Goal: Information Seeking & Learning: Learn about a topic

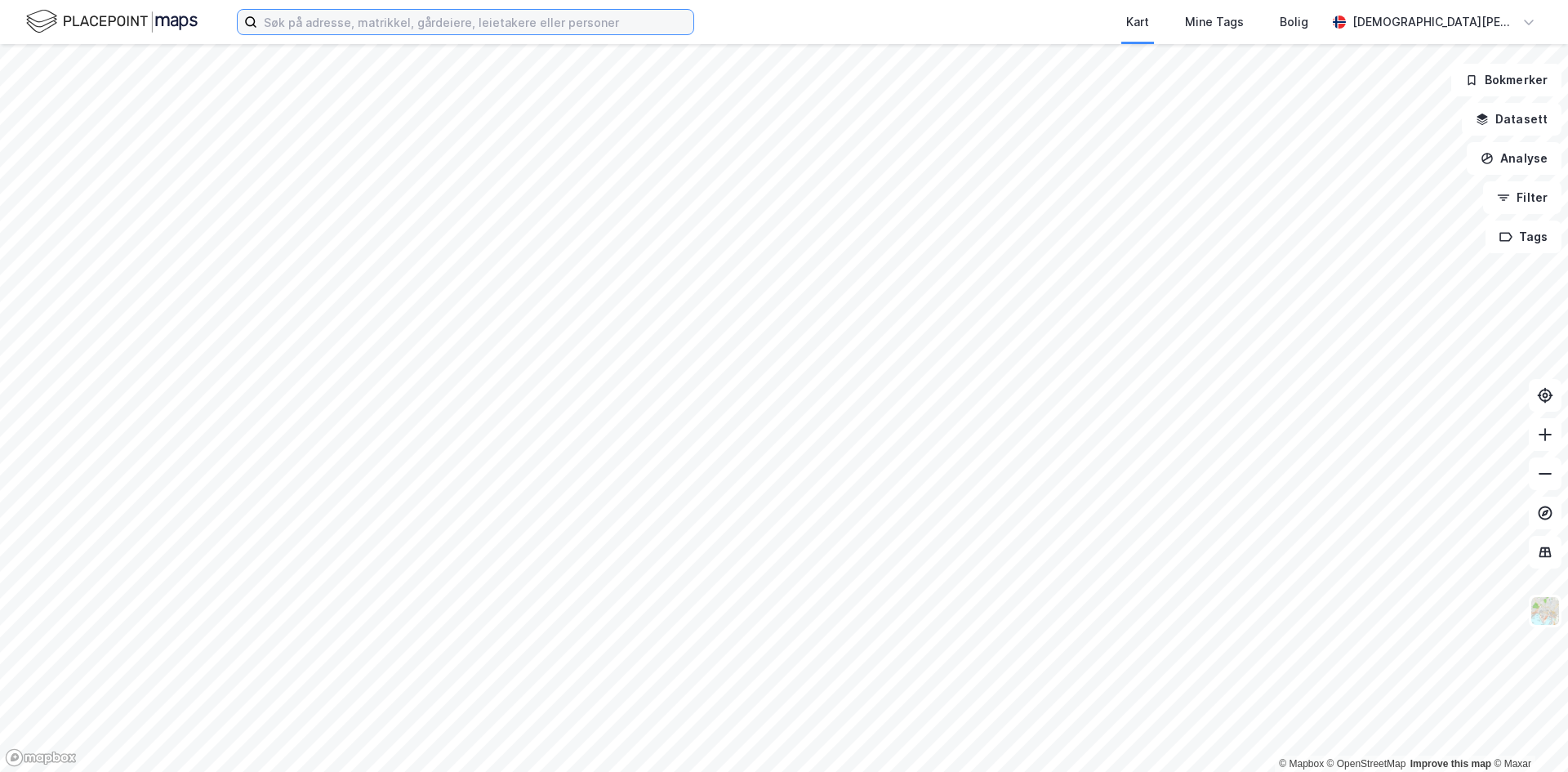
click at [502, 16] on input at bounding box center [475, 22] width 436 height 25
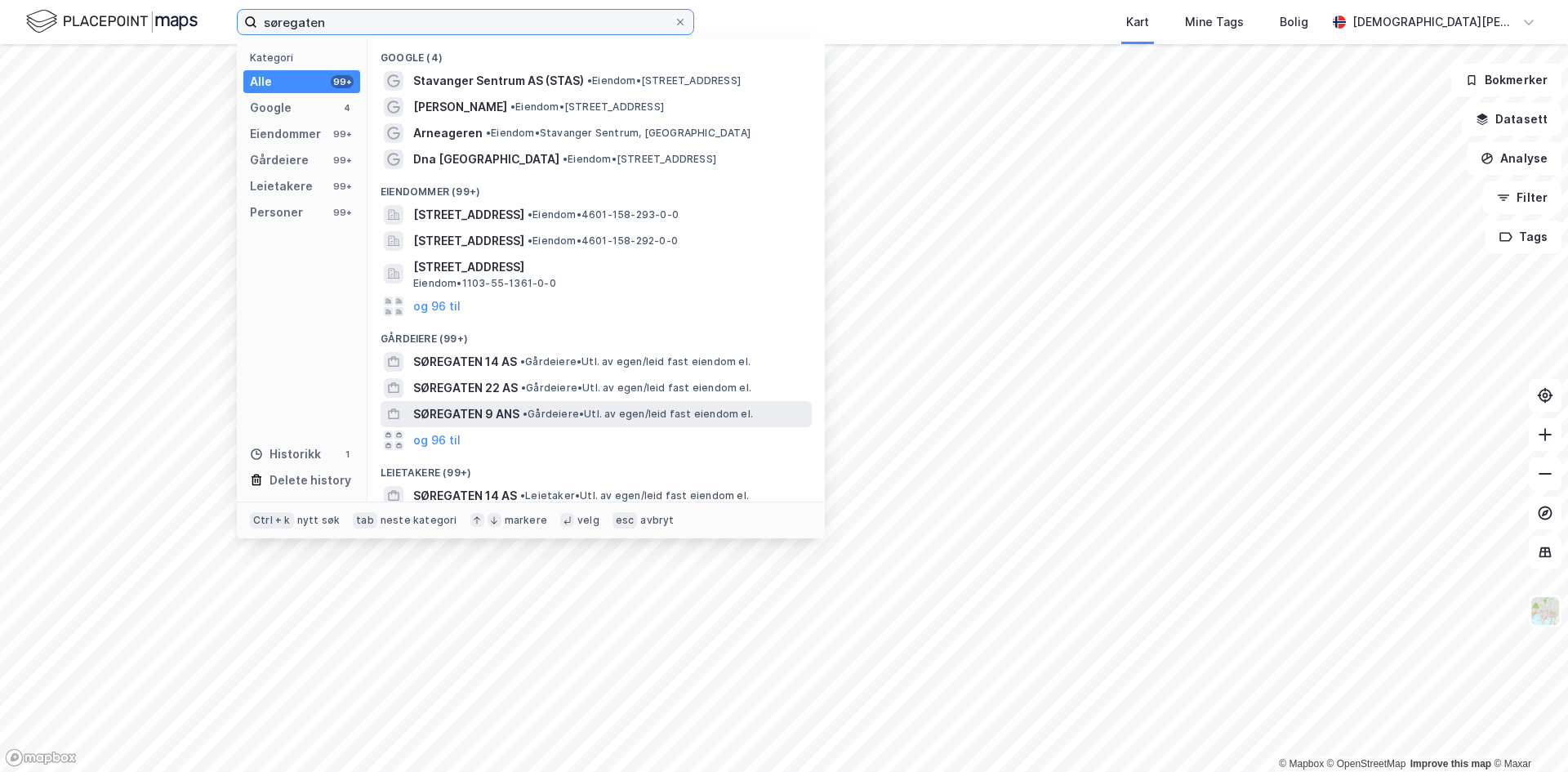
type input "søregaten"
click at [511, 410] on span "SØREGATEN 9 ANS" at bounding box center [466, 414] width 106 height 20
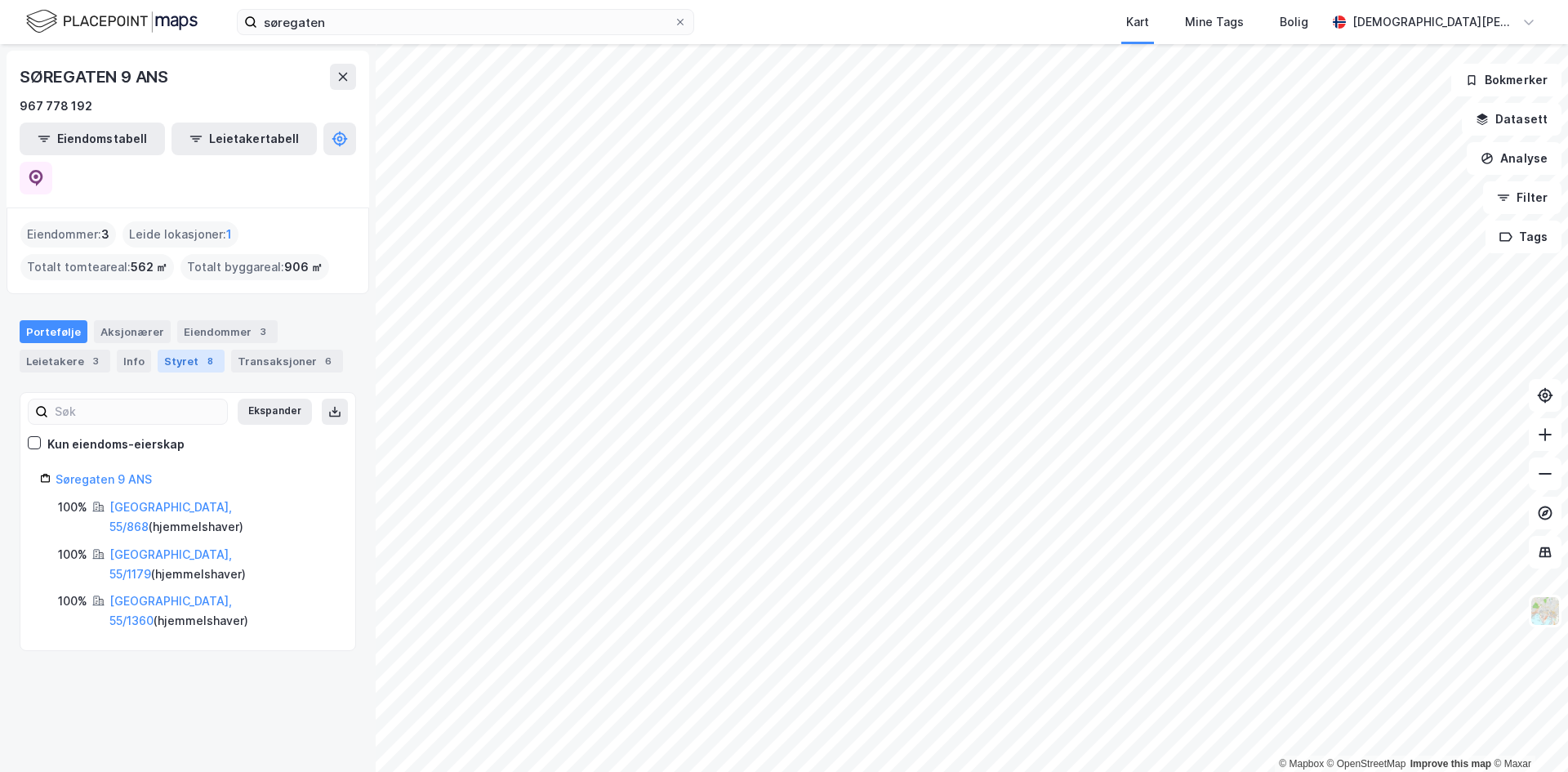
click at [187, 350] on div "Styret 8" at bounding box center [191, 361] width 67 height 23
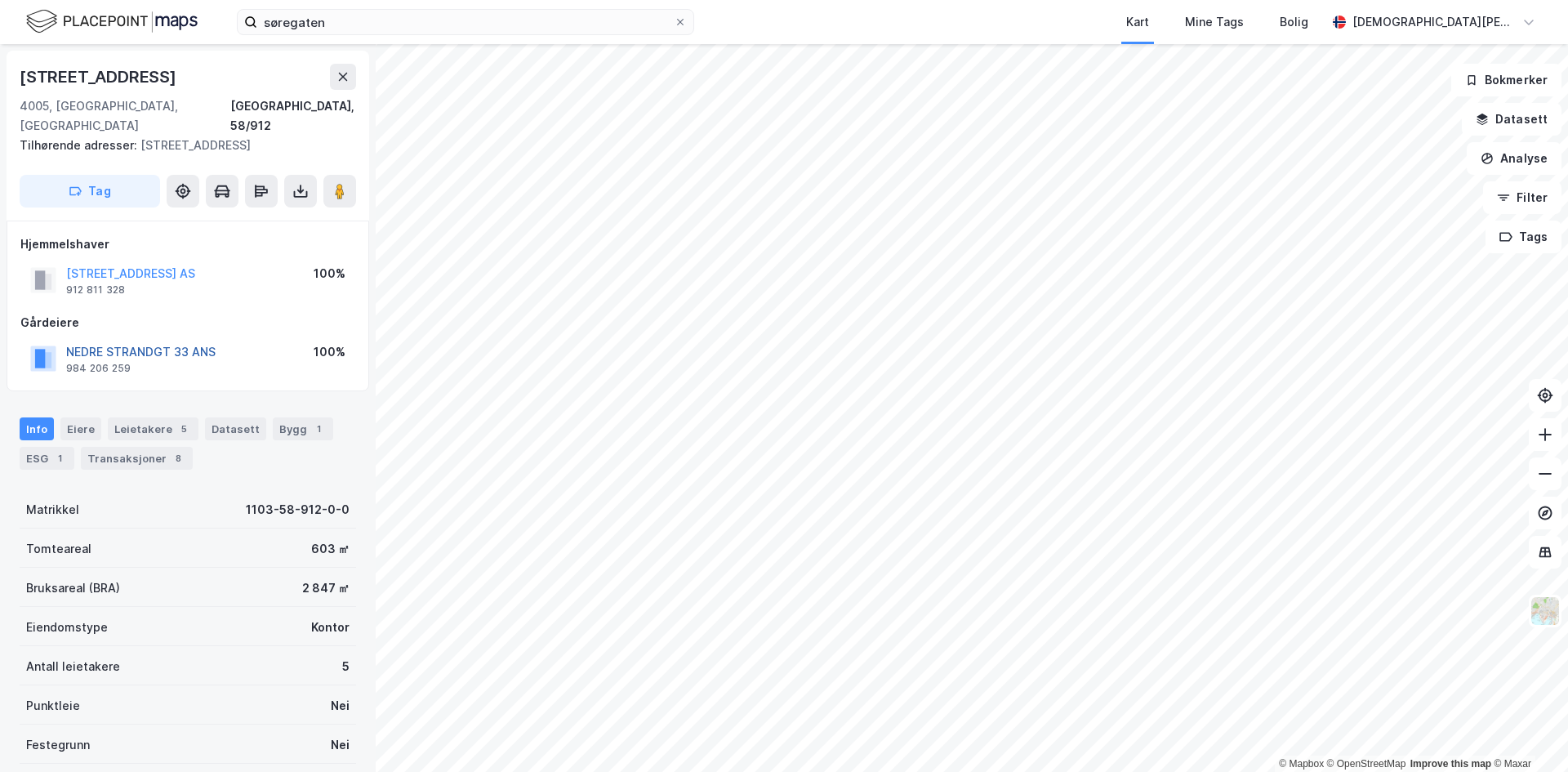
click at [0, 0] on button "NEDRE STRANDGT 33 ANS" at bounding box center [0, 0] width 0 height 0
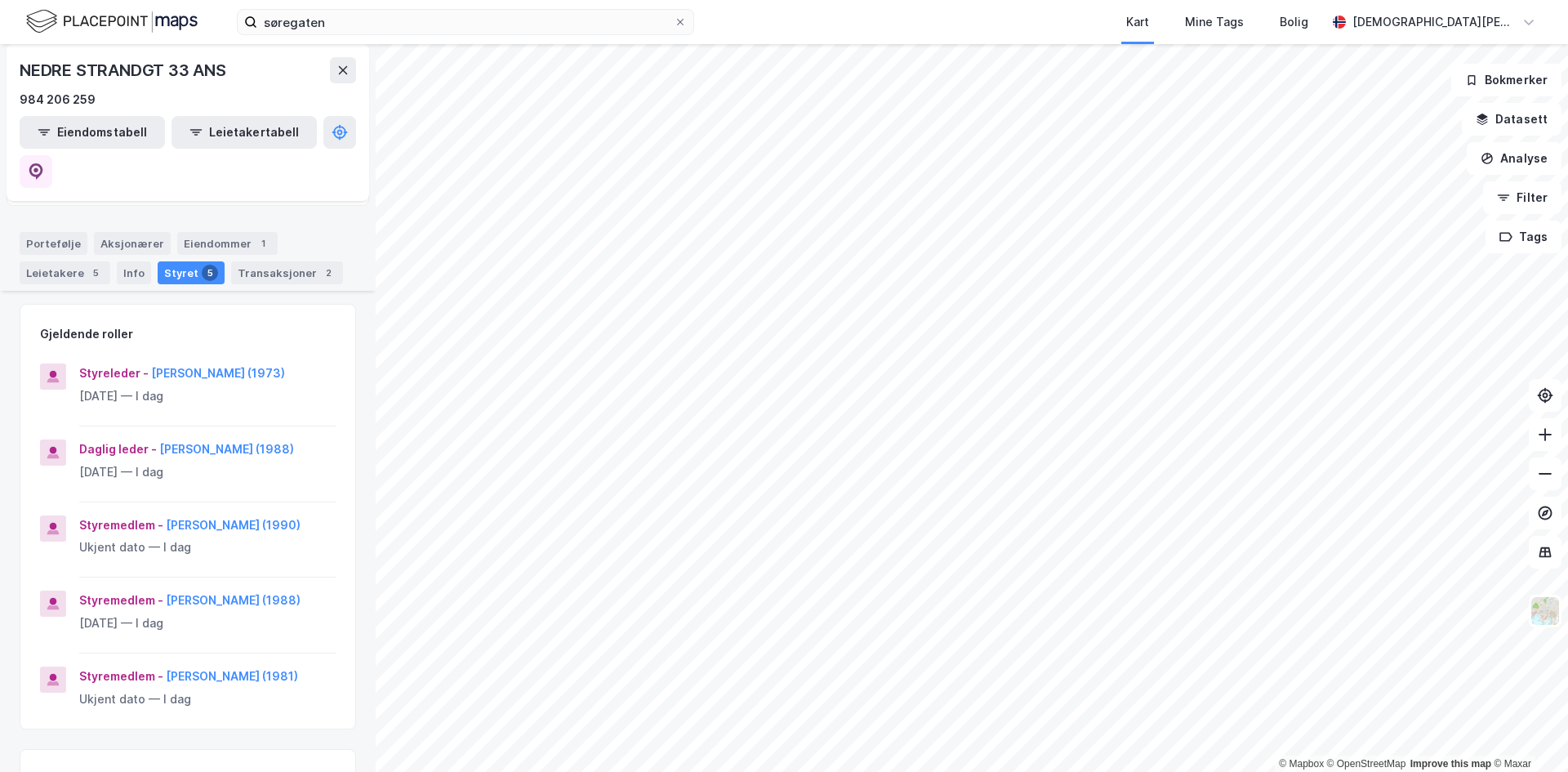
scroll to position [164, 0]
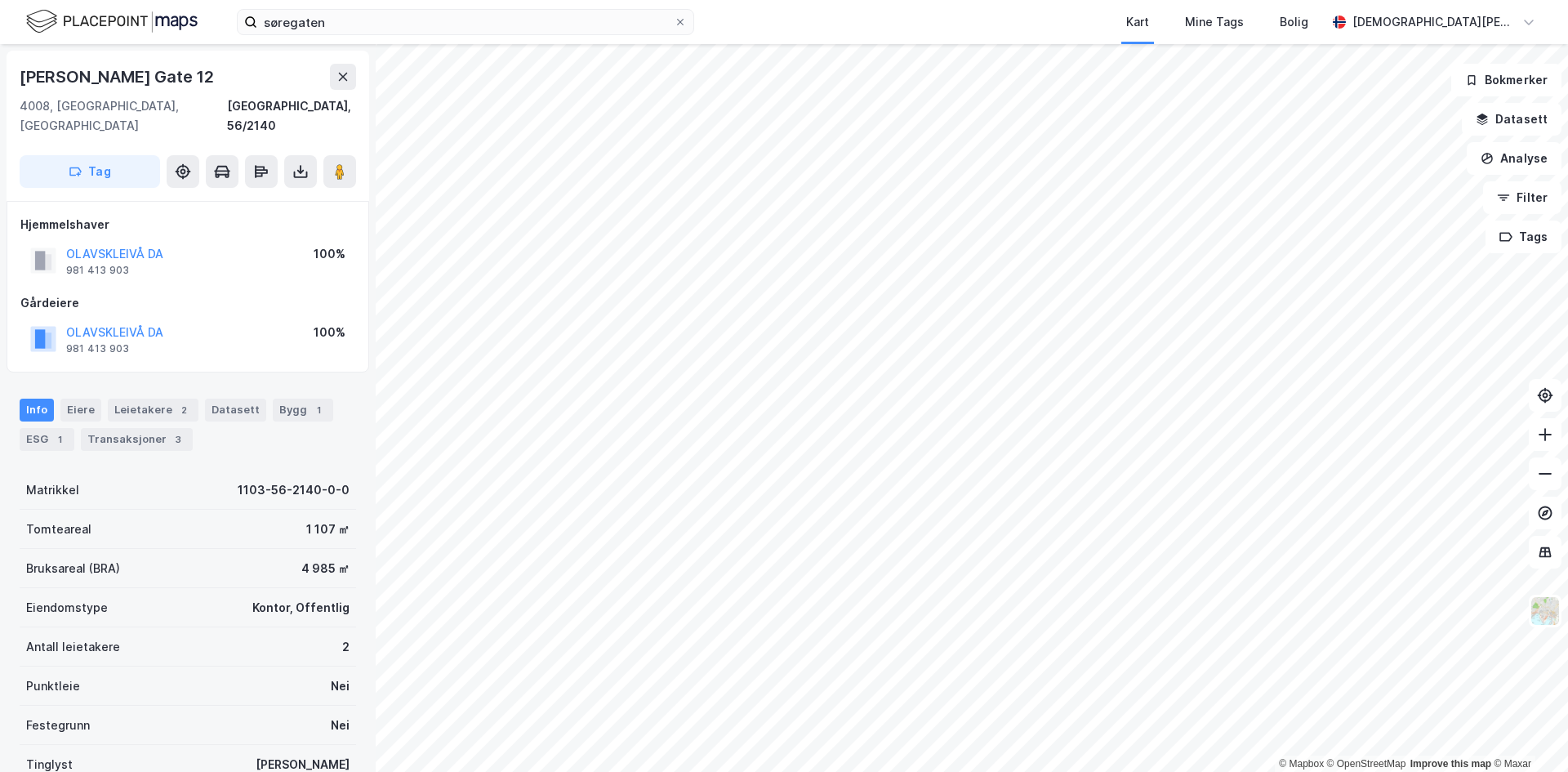
scroll to position [1, 0]
